Goal: Information Seeking & Learning: Compare options

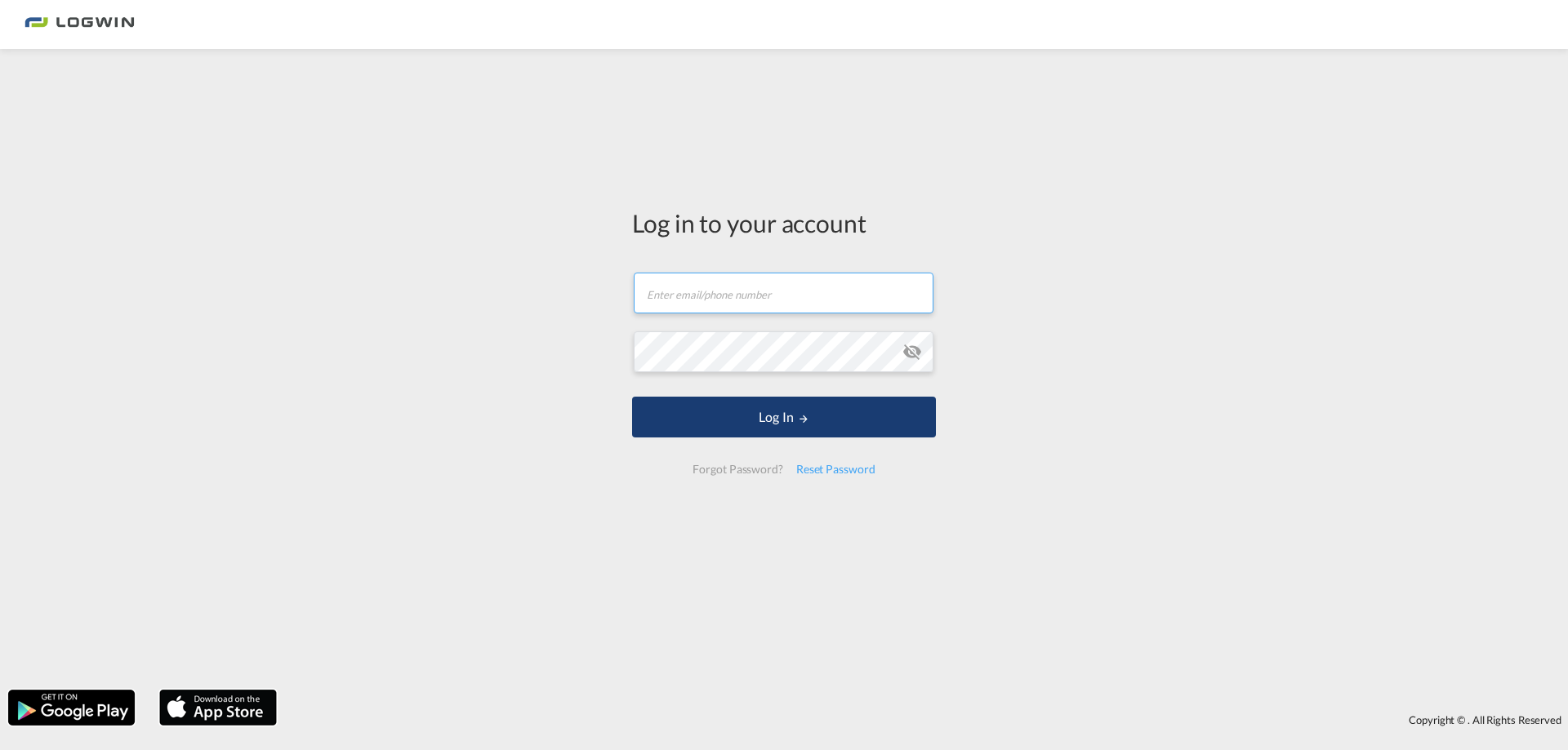
type input "[PERSON_NAME][EMAIL_ADDRESS][DOMAIN_NAME]"
click at [781, 413] on button "Log In" at bounding box center [784, 417] width 303 height 41
